Goal: Information Seeking & Learning: Learn about a topic

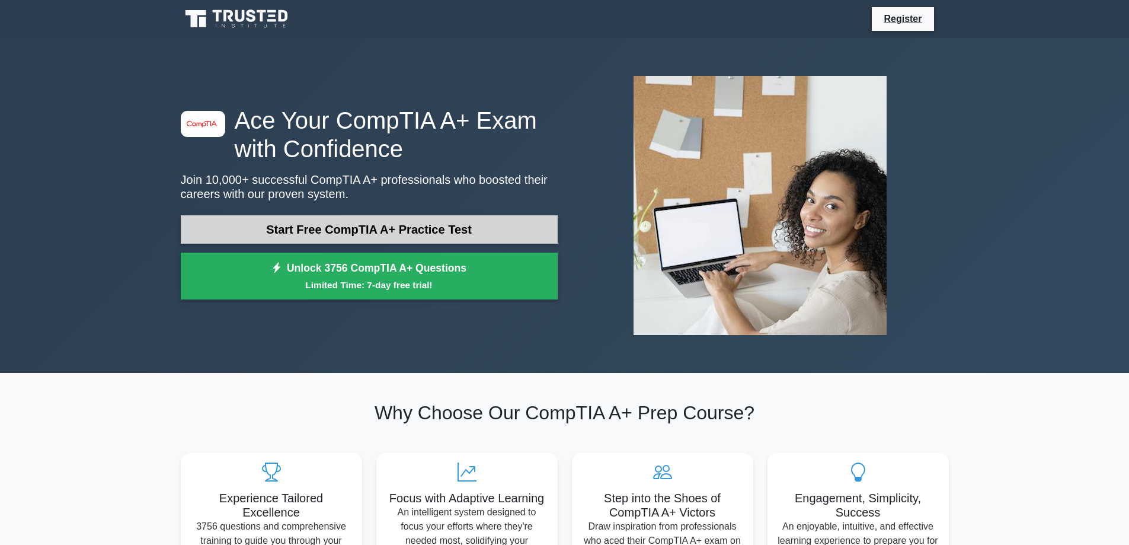
click at [440, 235] on link "Start Free CompTIA A+ Practice Test" at bounding box center [369, 229] width 377 height 28
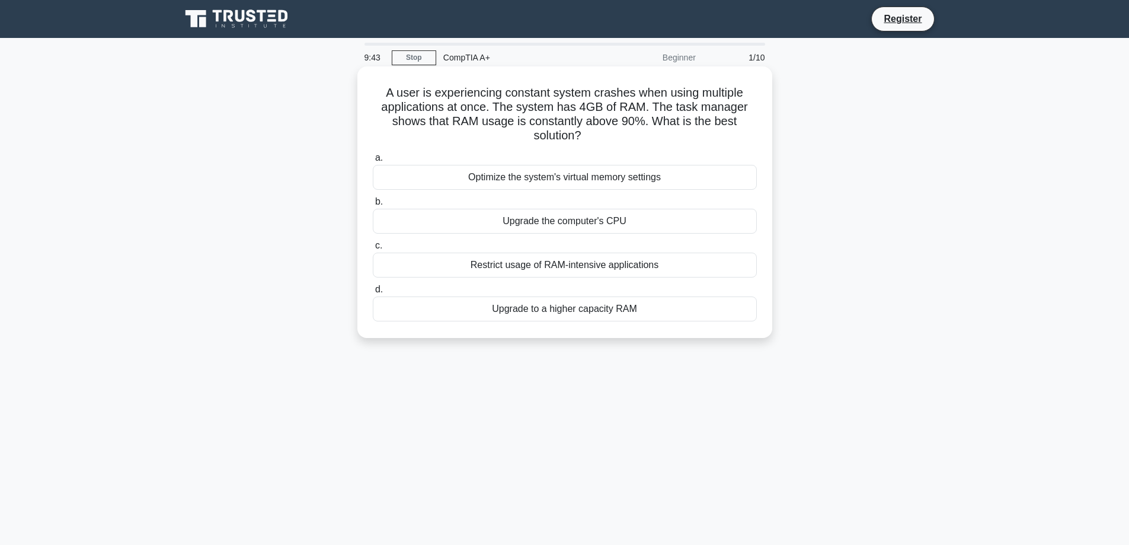
click at [443, 177] on div "Optimize the system's virtual memory settings" at bounding box center [565, 177] width 384 height 25
click at [373, 162] on input "a. Optimize the system's virtual memory settings" at bounding box center [373, 158] width 0 height 8
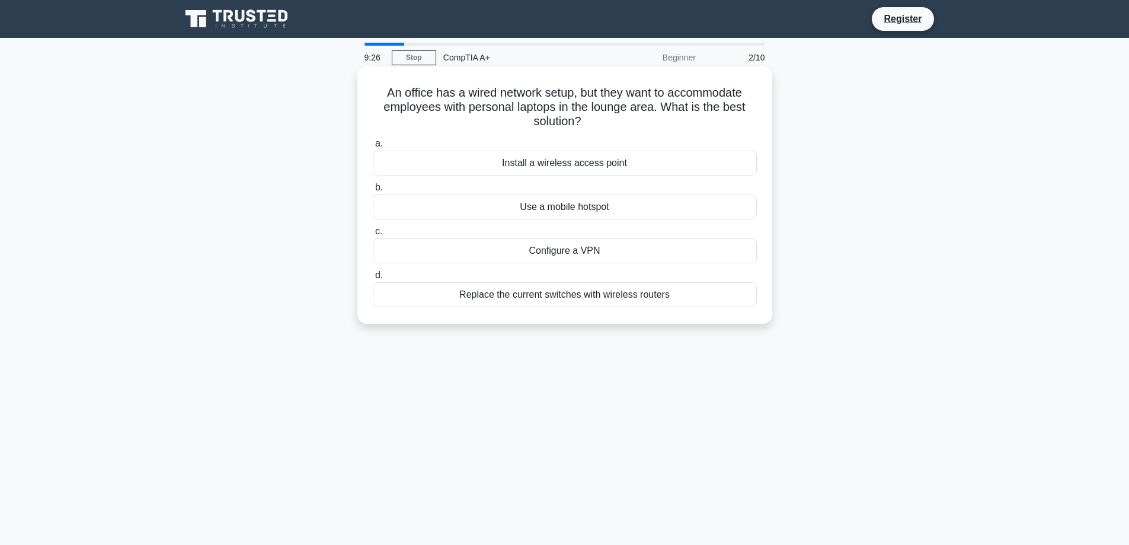
click at [439, 153] on div "Install a wireless access point" at bounding box center [565, 163] width 384 height 25
click at [373, 148] on input "a. Install a wireless access point" at bounding box center [373, 144] width 0 height 8
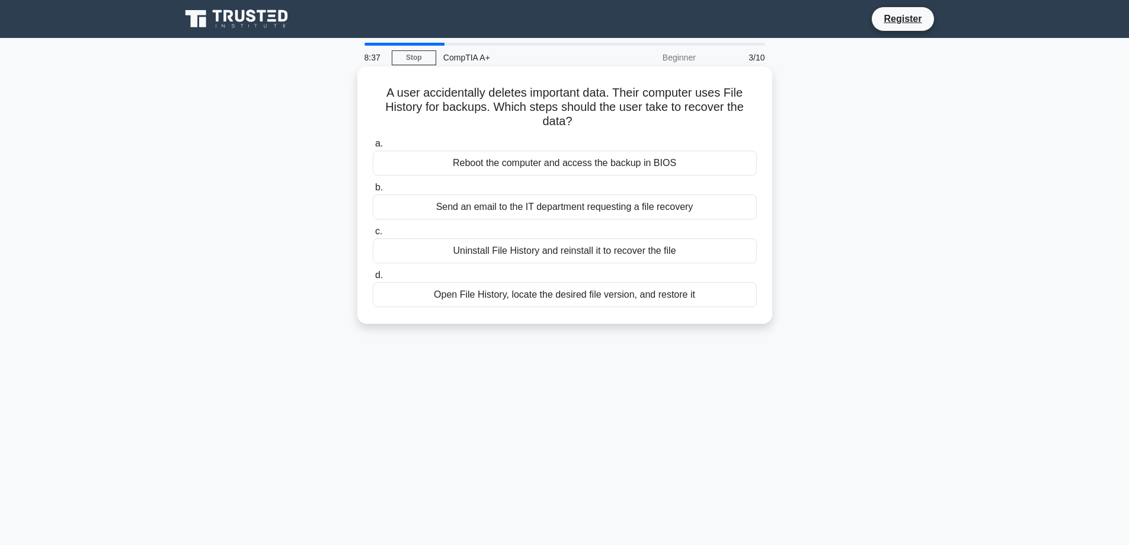
click at [431, 295] on div "Open File History, locate the desired file version, and restore it" at bounding box center [565, 294] width 384 height 25
click at [373, 279] on input "d. Open File History, locate the desired file version, and restore it" at bounding box center [373, 275] width 0 height 8
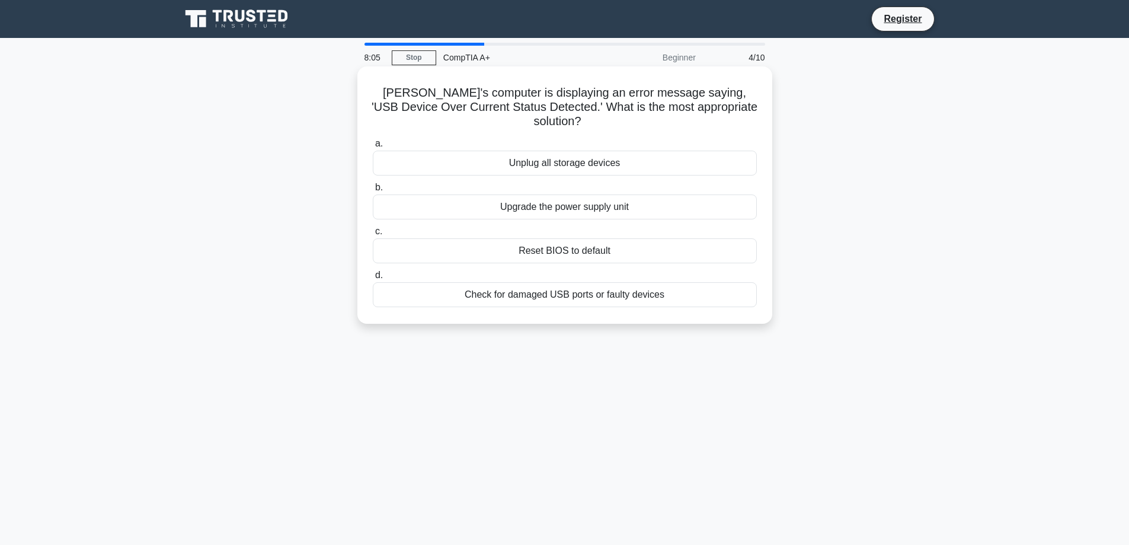
click at [471, 282] on div "Check for damaged USB ports or faulty devices" at bounding box center [565, 294] width 384 height 25
click at [373, 276] on input "d. Check for damaged USB ports or faulty devices" at bounding box center [373, 275] width 0 height 8
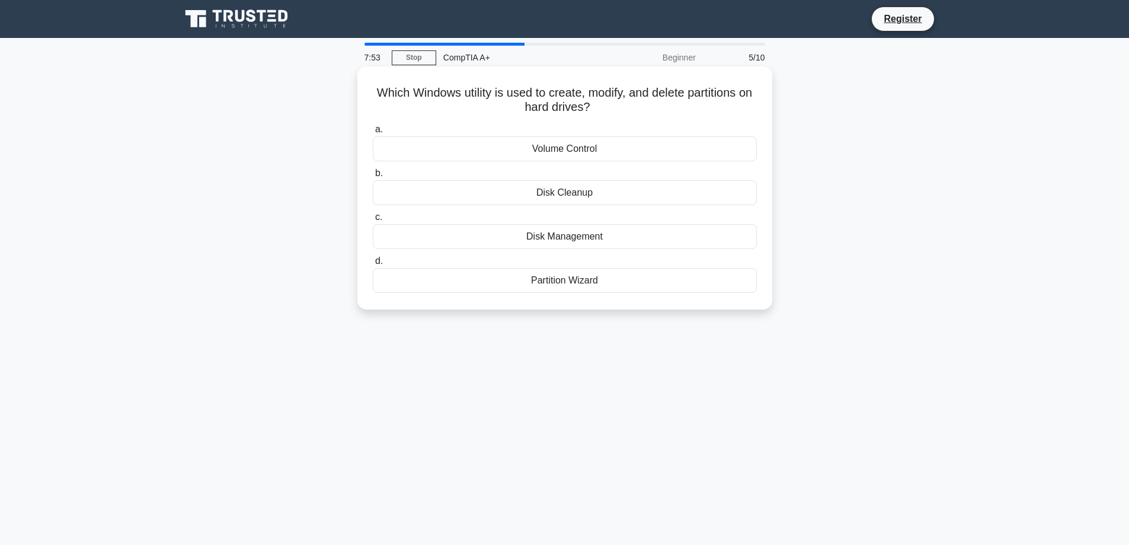
click at [476, 271] on div "Partition Wizard" at bounding box center [565, 280] width 384 height 25
click at [373, 265] on input "d. Partition Wizard" at bounding box center [373, 261] width 0 height 8
click at [508, 280] on div "Thunderbolt port" at bounding box center [565, 280] width 384 height 25
click at [373, 265] on input "d. Thunderbolt port" at bounding box center [373, 261] width 0 height 8
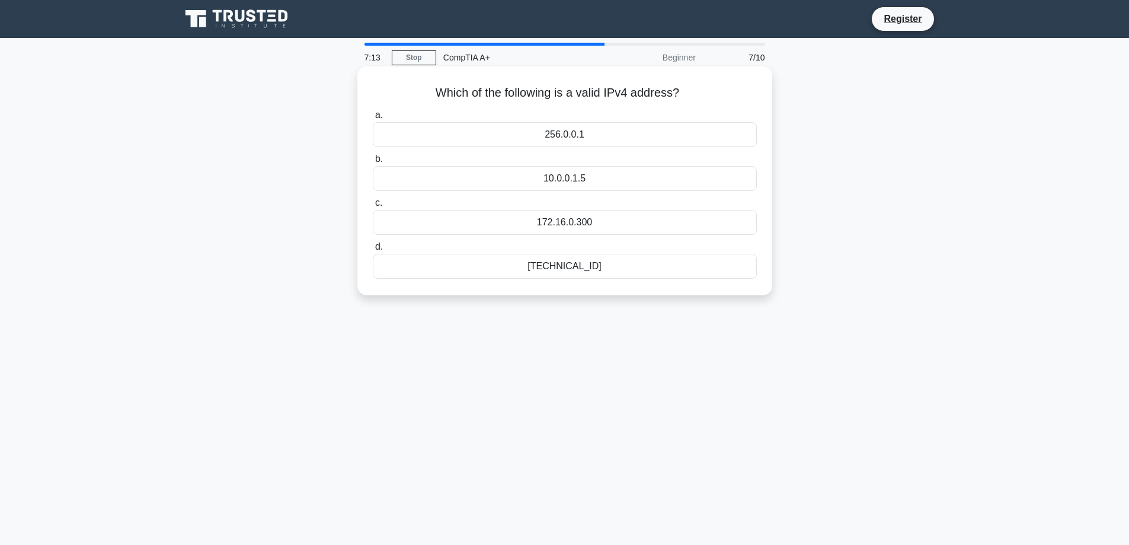
click at [472, 180] on div "10.0.0.1.5" at bounding box center [565, 178] width 384 height 25
click at [373, 163] on input "b. 10.0.0.1.5" at bounding box center [373, 159] width 0 height 8
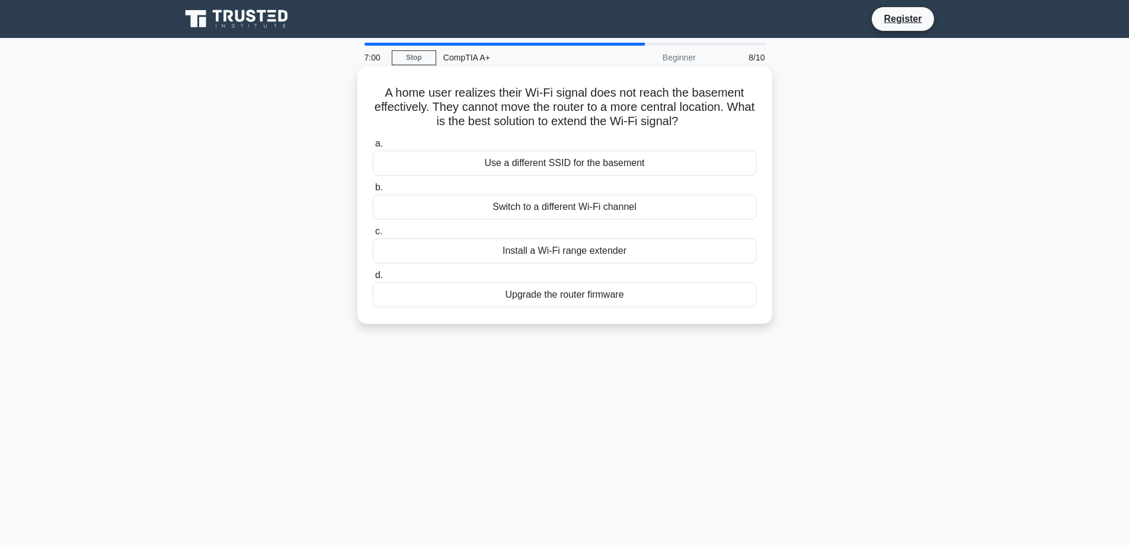
click at [595, 246] on div "Install a Wi-Fi range extender" at bounding box center [565, 250] width 384 height 25
click at [373, 235] on input "c. Install a Wi-Fi range extender" at bounding box center [373, 232] width 0 height 8
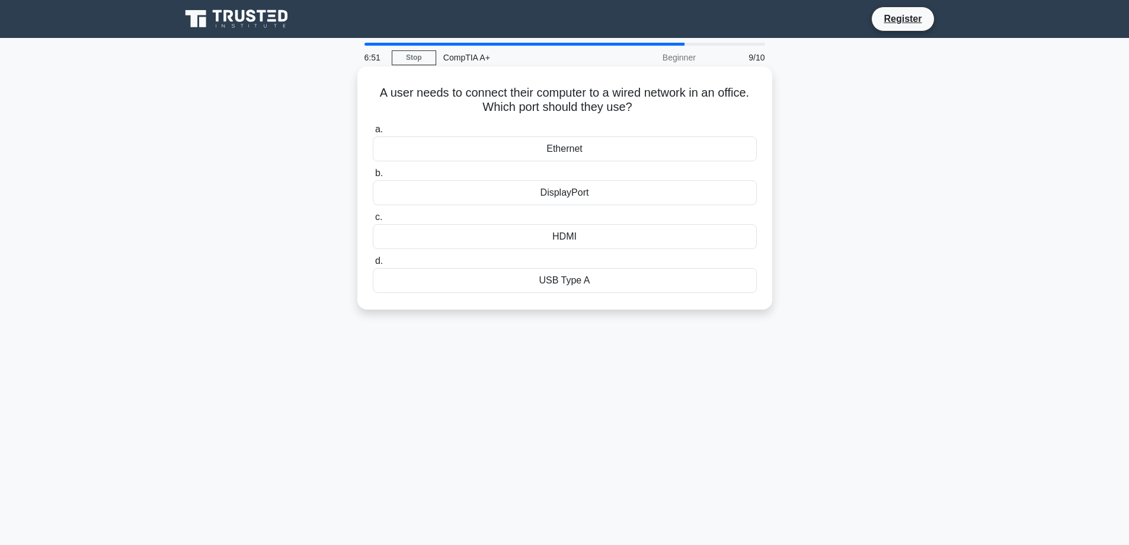
click at [631, 155] on div "Ethernet" at bounding box center [565, 148] width 384 height 25
click at [373, 133] on input "a. Ethernet" at bounding box center [373, 130] width 0 height 8
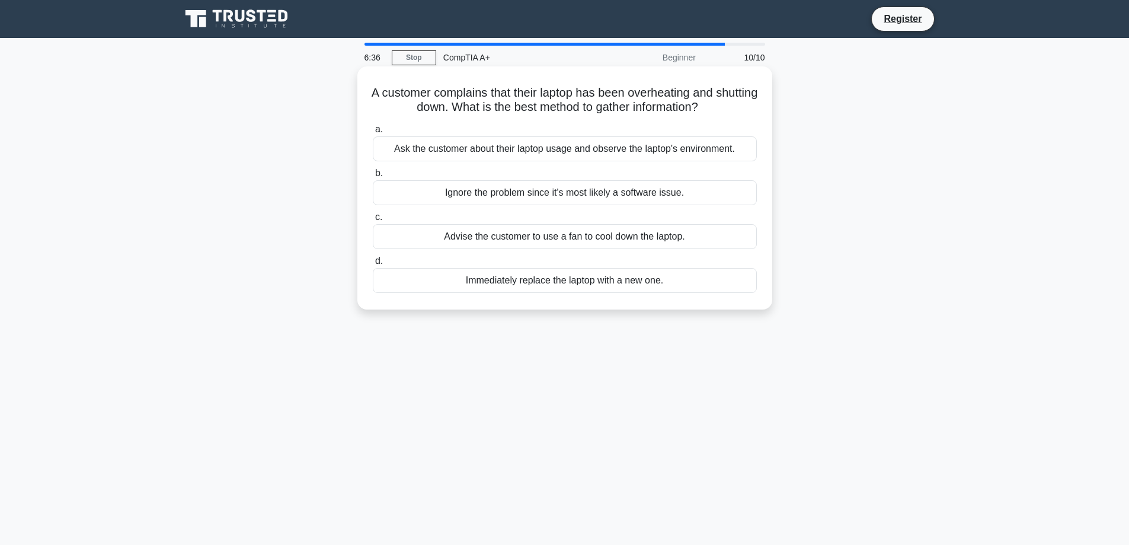
click at [595, 146] on div "Ask the customer about their laptop usage and observe the laptop's environment." at bounding box center [565, 148] width 384 height 25
click at [373, 133] on input "a. Ask the customer about their laptop usage and observe the laptop's environme…" at bounding box center [373, 130] width 0 height 8
